Goal: Navigation & Orientation: Find specific page/section

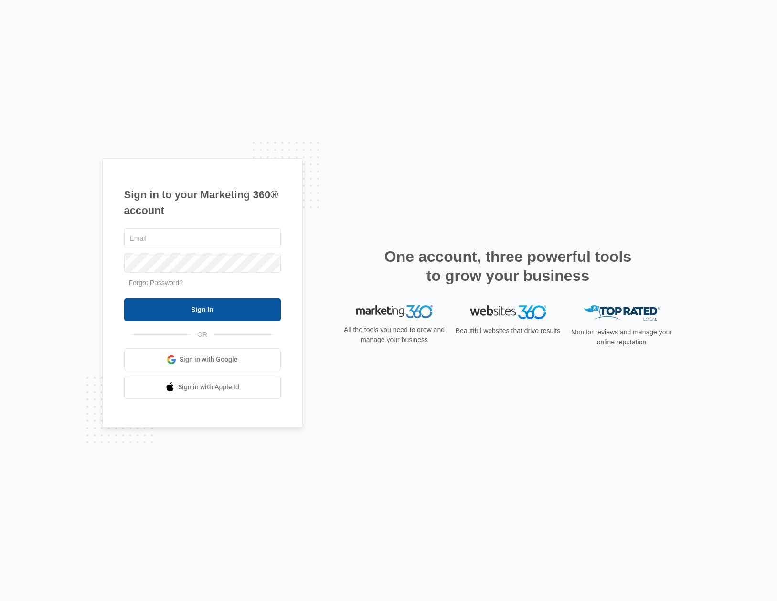
type input "[PERSON_NAME][EMAIL_ADDRESS][PERSON_NAME][DOMAIN_NAME]"
click at [237, 308] on input "Sign In" at bounding box center [202, 309] width 157 height 23
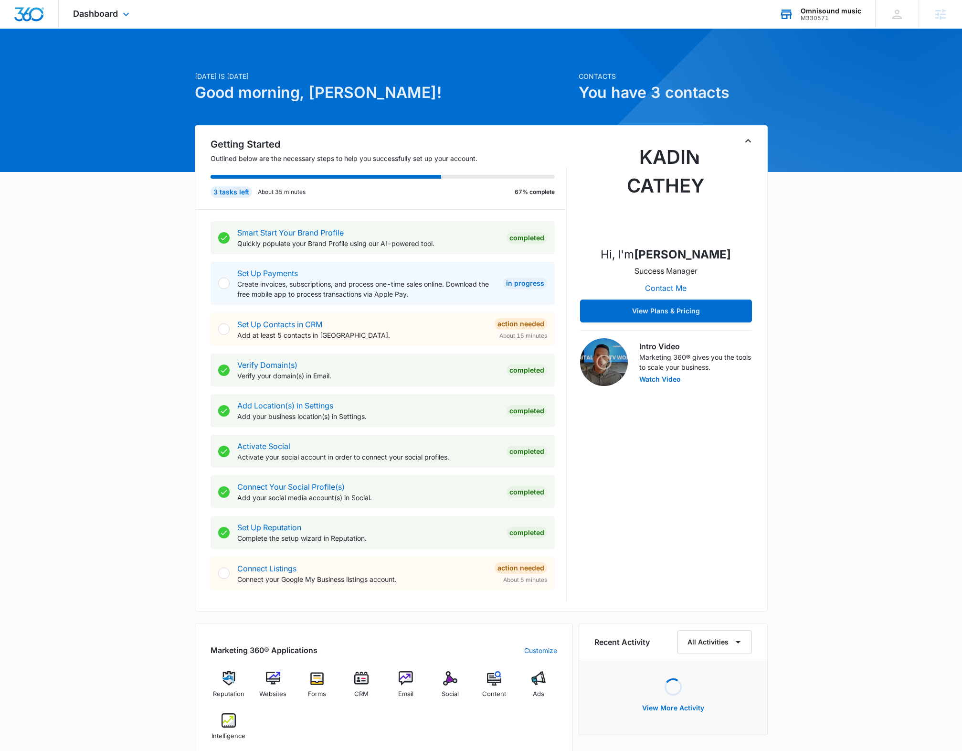
click at [828, 13] on div "Omnisound music" at bounding box center [831, 11] width 61 height 8
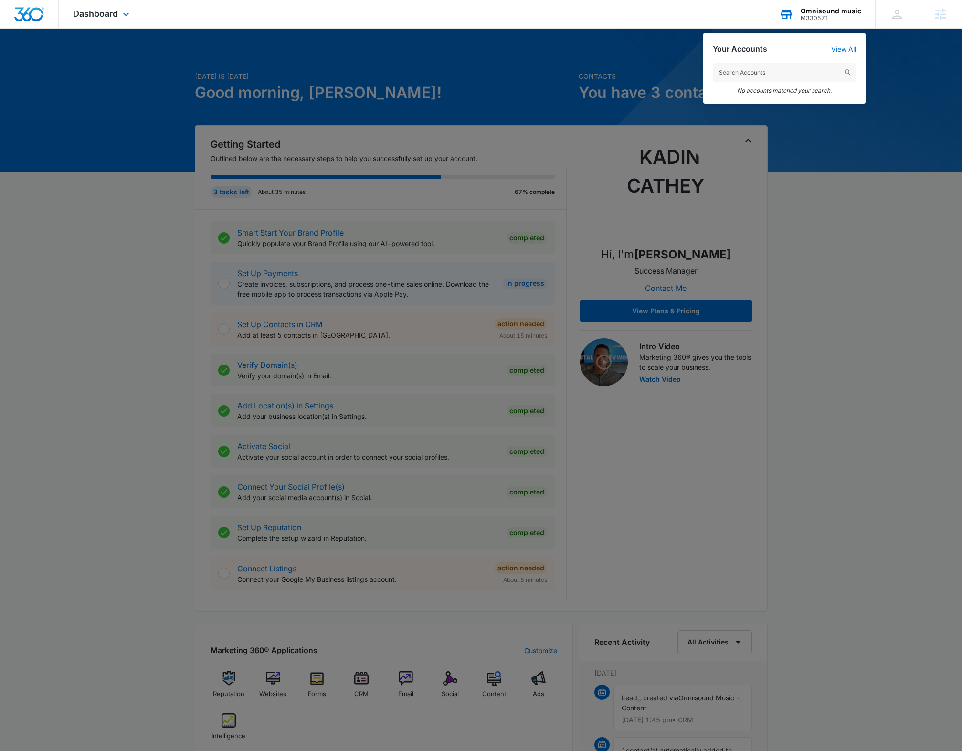
click at [777, 71] on input "text" at bounding box center [784, 72] width 143 height 19
type input "M33858"
click at [759, 99] on span "Custom Concrete Coatings" at bounding box center [783, 98] width 89 height 8
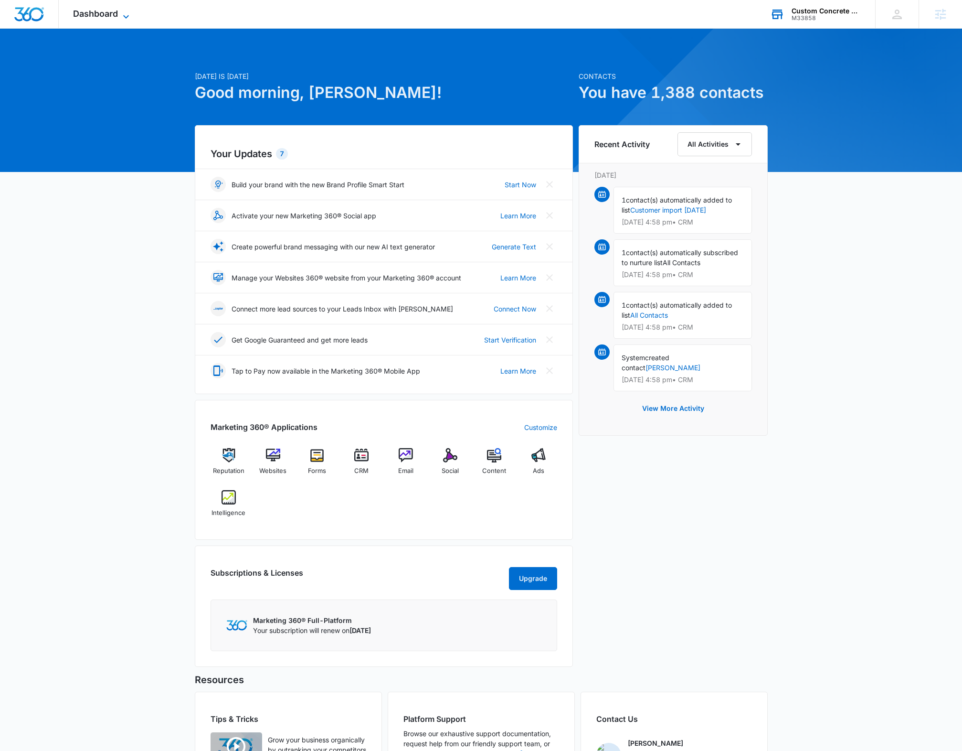
click at [103, 17] on span "Dashboard" at bounding box center [95, 14] width 45 height 10
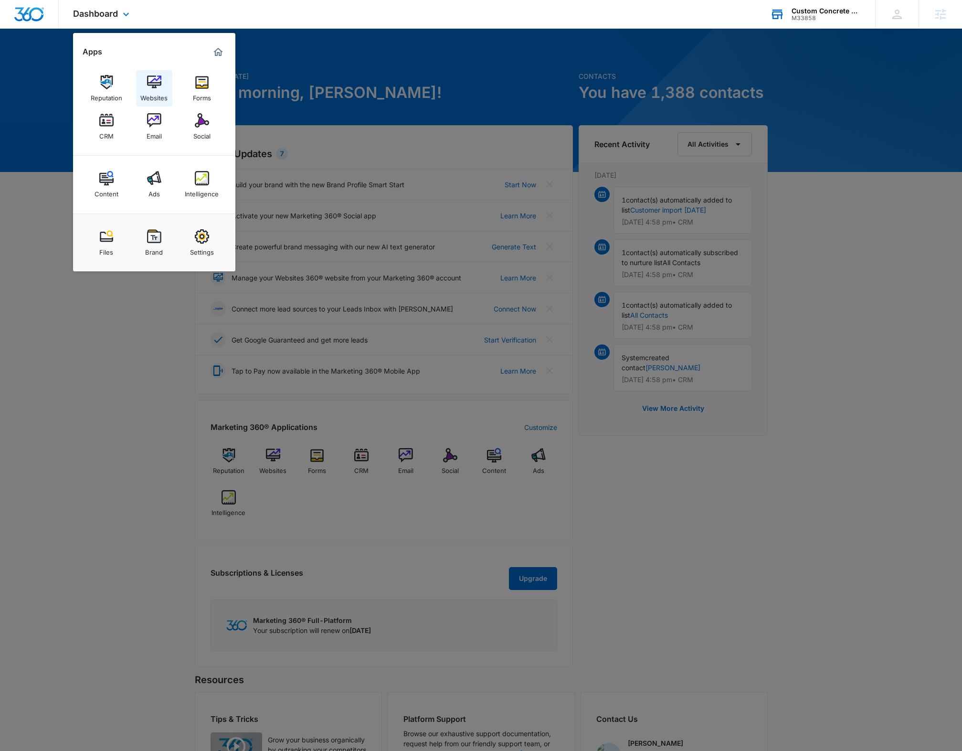
click at [163, 77] on link "Websites" at bounding box center [154, 88] width 36 height 36
